Goal: Task Accomplishment & Management: Manage account settings

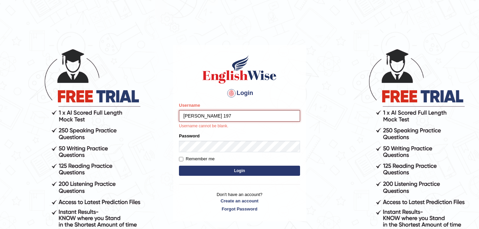
type input "Amy 1976"
click at [207, 116] on input "Username" at bounding box center [239, 115] width 121 height 11
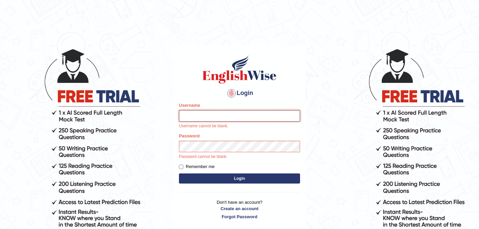
type input "Amy 1976"
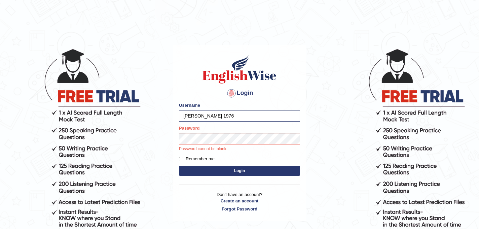
click at [238, 170] on button "Login" at bounding box center [239, 170] width 121 height 10
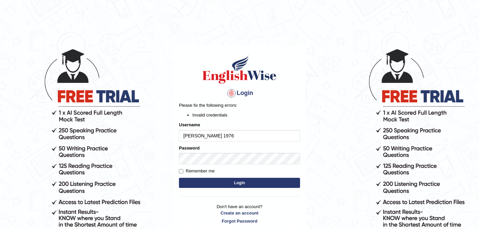
click at [194, 135] on input "Amy 1976" at bounding box center [239, 135] width 121 height 11
type input "Amy1976"
click at [239, 183] on button "Login" at bounding box center [239, 183] width 121 height 10
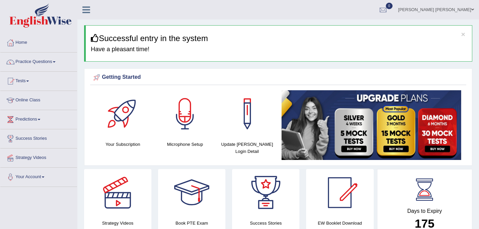
click at [187, 122] on div at bounding box center [184, 113] width 47 height 47
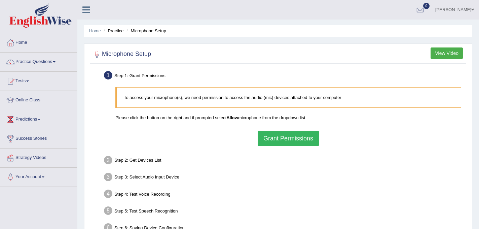
click at [285, 137] on button "Grant Permissions" at bounding box center [288, 137] width 61 height 15
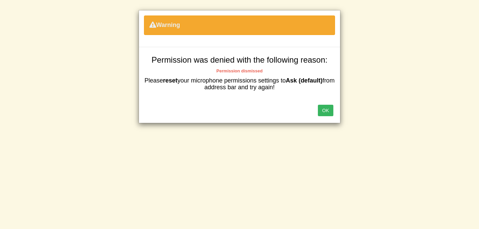
click at [326, 111] on button "OK" at bounding box center [325, 110] width 15 height 11
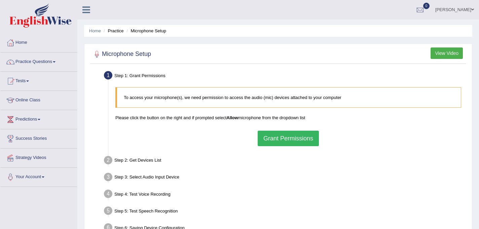
click at [470, 8] on link "Nguyen Anh Dao Ngo" at bounding box center [454, 8] width 49 height 17
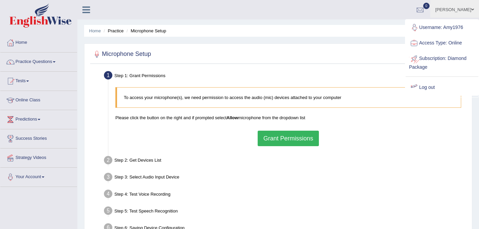
click at [422, 89] on link "Log out" at bounding box center [441, 87] width 73 height 15
